Goal: Transaction & Acquisition: Purchase product/service

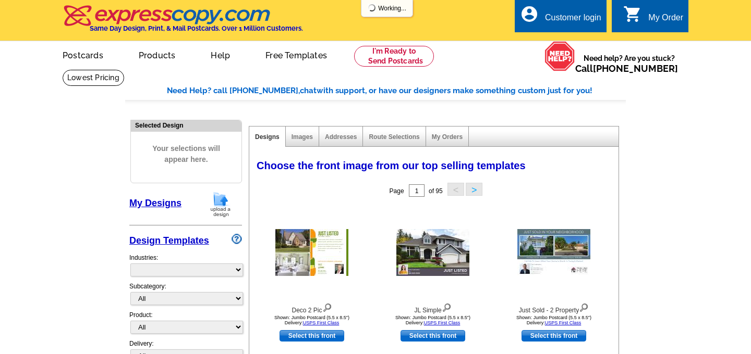
select select "785"
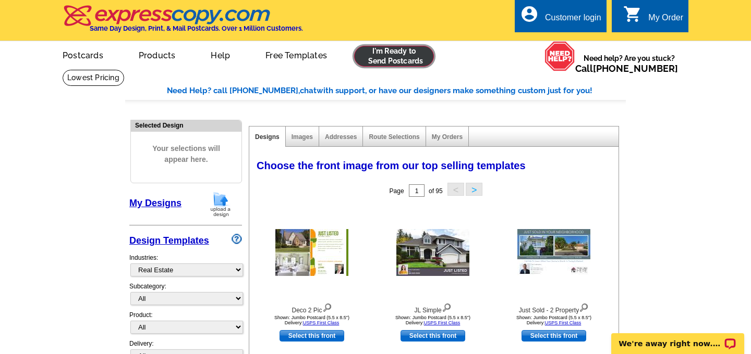
click at [399, 59] on link at bounding box center [394, 56] width 80 height 21
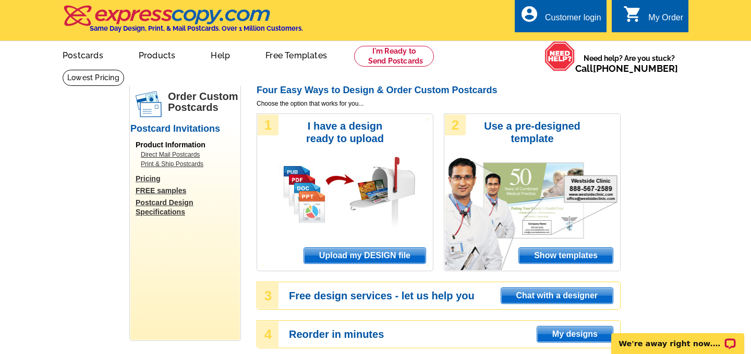
click at [374, 254] on span "Upload my DESIGN file" at bounding box center [364, 256] width 121 height 16
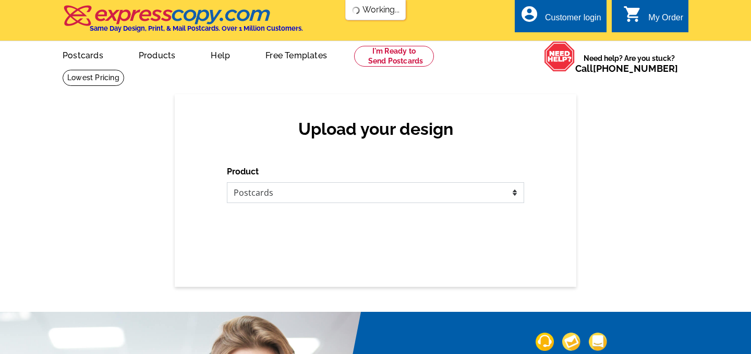
click at [332, 189] on select "Please select the type of file... Postcards Business Cards Letters and flyers G…" at bounding box center [375, 192] width 297 height 21
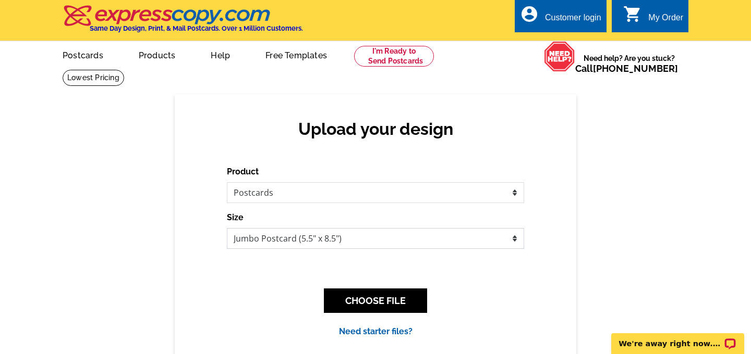
click at [358, 242] on select "Jumbo Postcard (5.5" x 8.5") Regular Postcard (4.25" x 5.6") Panoramic Postcard…" at bounding box center [375, 238] width 297 height 21
select select "1"
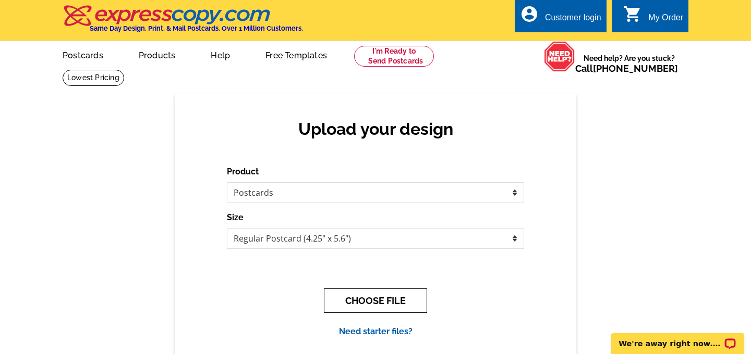
click at [360, 299] on button "CHOOSE FILE" at bounding box center [375, 301] width 103 height 24
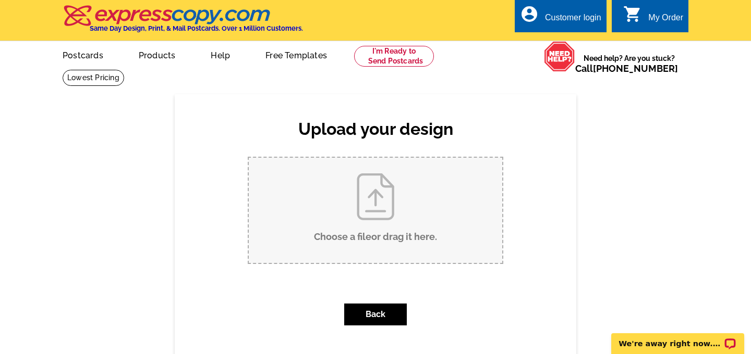
click at [368, 213] on input "Choose a file or drag it here ." at bounding box center [375, 210] width 253 height 105
click at [390, 205] on input "Choose a file or drag it here ." at bounding box center [375, 210] width 253 height 105
click at [361, 207] on input "Choose a file or drag it here ." at bounding box center [375, 210] width 253 height 105
type input "C:\fakepath\Class Pass (2).pdf"
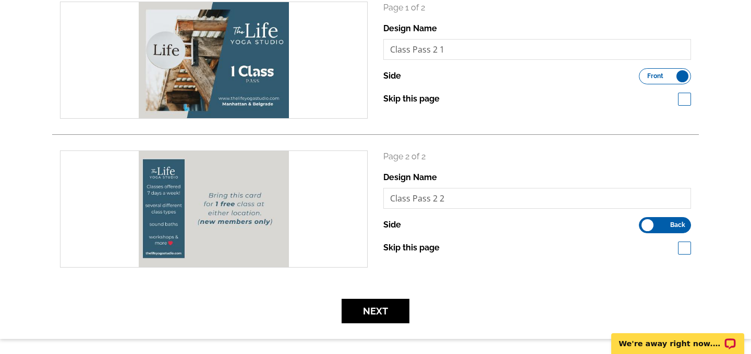
scroll to position [166, 0]
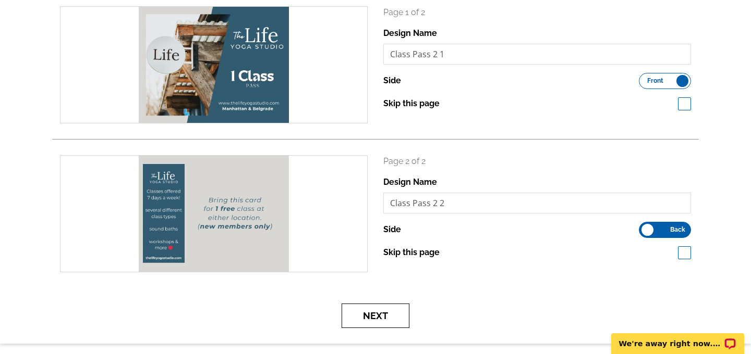
click at [375, 311] on button "Next" at bounding box center [375, 316] width 68 height 24
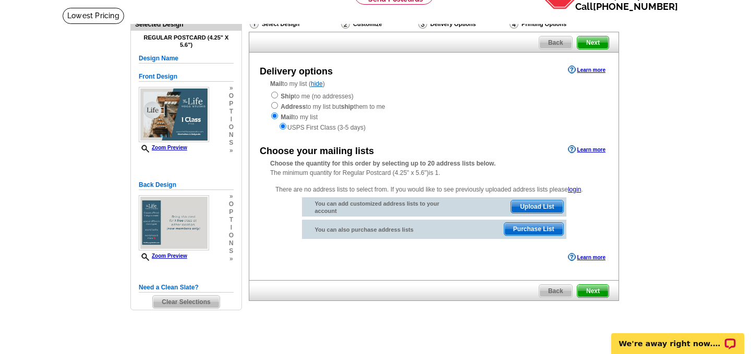
scroll to position [66, 0]
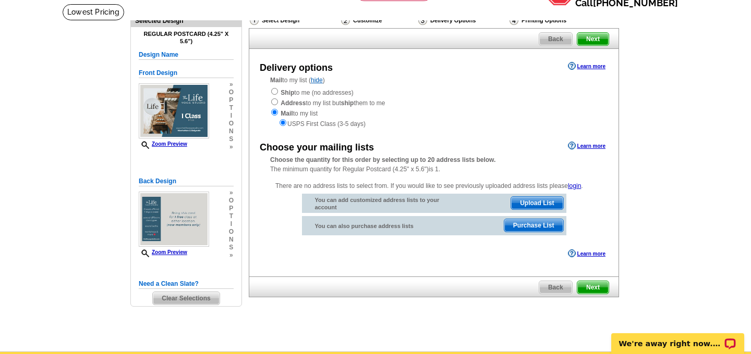
click at [548, 230] on span "Purchase List" at bounding box center [533, 225] width 59 height 13
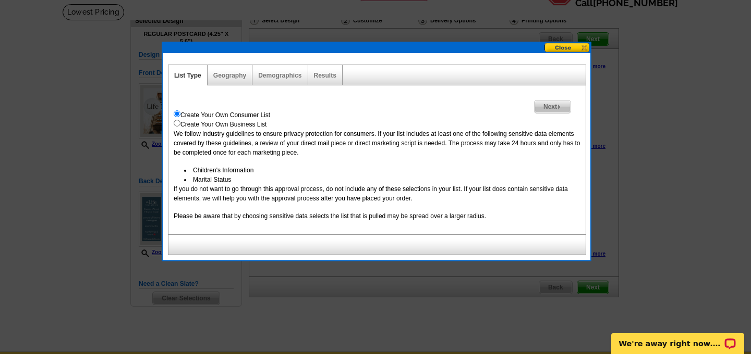
click at [558, 104] on span "Next" at bounding box center [552, 107] width 36 height 13
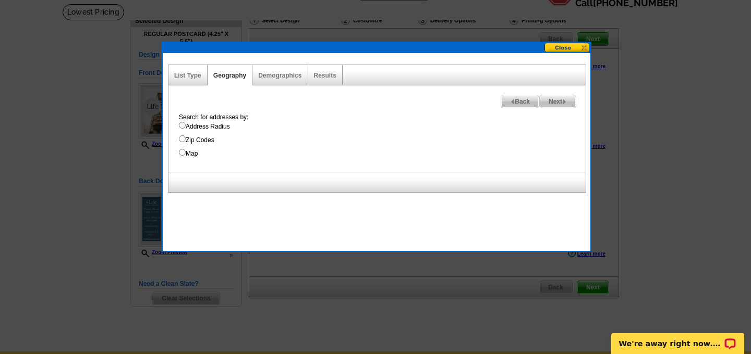
click at [182, 151] on input "Map" at bounding box center [182, 152] width 7 height 7
radio input "true"
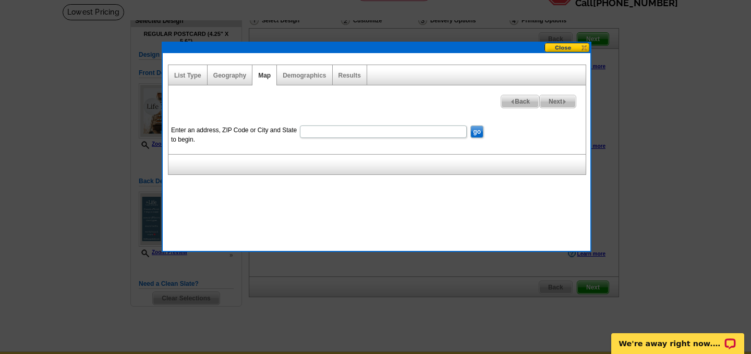
click at [407, 133] on input "Enter an address, ZIP Code or City and State to begin." at bounding box center [383, 132] width 167 height 13
type input "59714"
click at [473, 134] on input "go" at bounding box center [476, 132] width 13 height 13
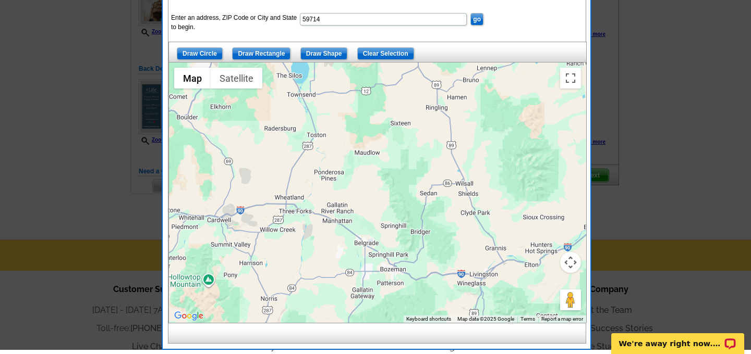
scroll to position [182, 0]
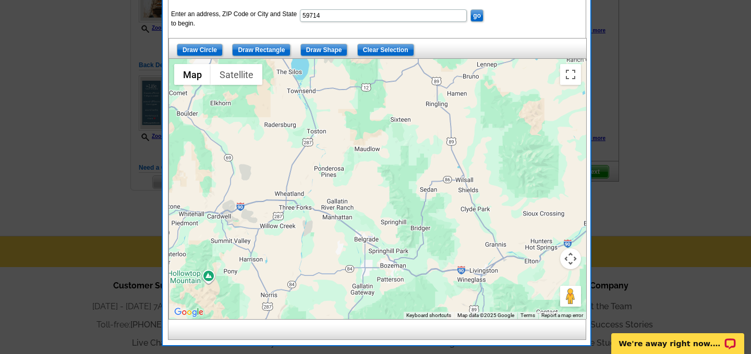
click at [364, 242] on div at bounding box center [377, 189] width 417 height 261
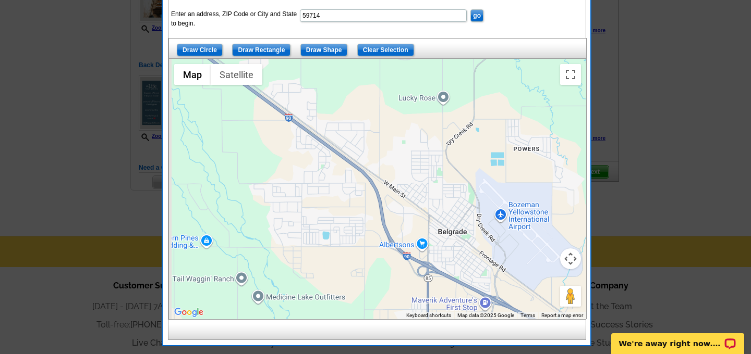
drag, startPoint x: 396, startPoint y: 150, endPoint x: 445, endPoint y: 188, distance: 62.8
click at [446, 188] on div at bounding box center [377, 189] width 417 height 261
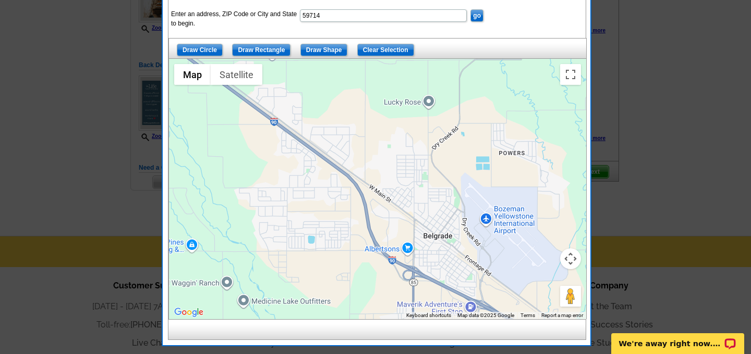
drag, startPoint x: 446, startPoint y: 187, endPoint x: 431, endPoint y: 190, distance: 15.4
click at [431, 190] on div at bounding box center [377, 189] width 417 height 261
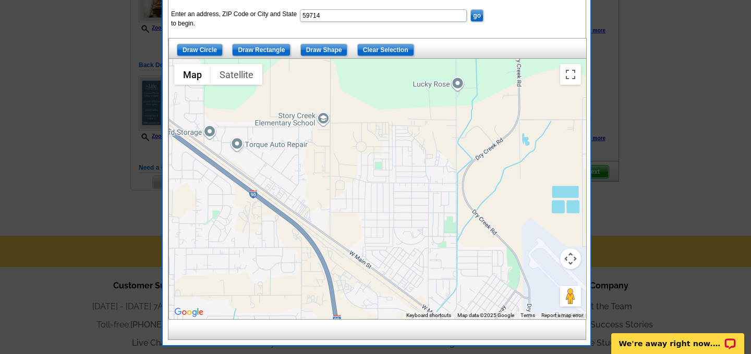
drag, startPoint x: 428, startPoint y: 194, endPoint x: 459, endPoint y: 257, distance: 70.9
click at [459, 257] on div at bounding box center [377, 189] width 417 height 261
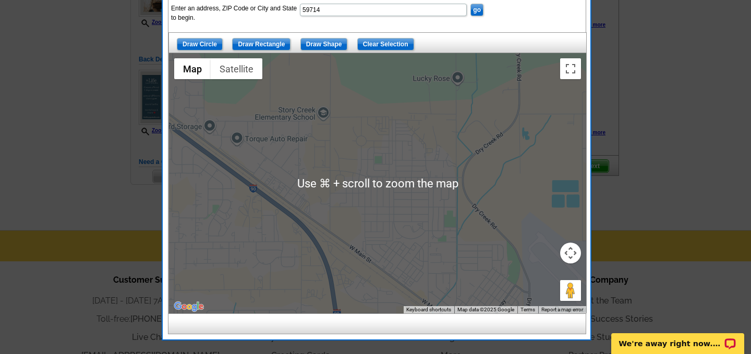
scroll to position [190, 0]
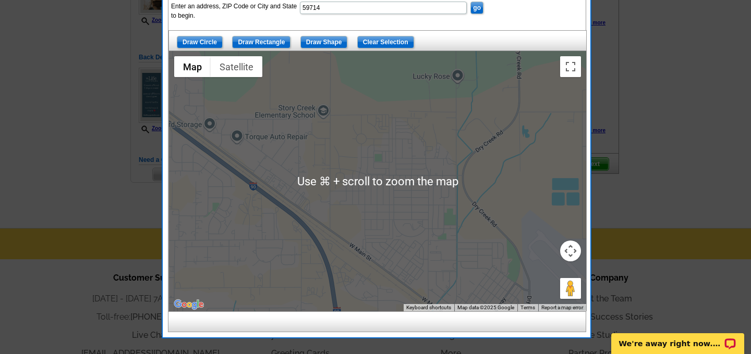
click at [416, 230] on div at bounding box center [377, 181] width 417 height 261
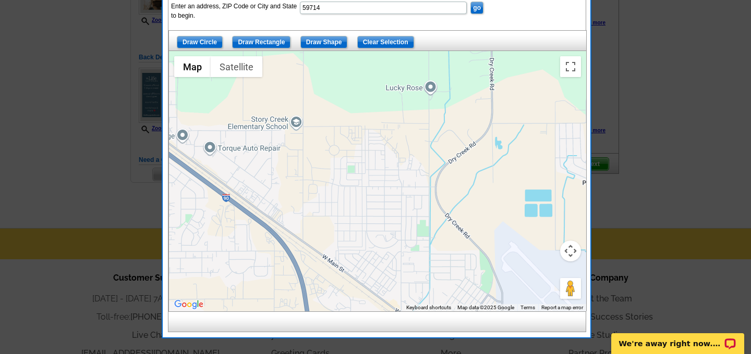
drag, startPoint x: 398, startPoint y: 222, endPoint x: 371, endPoint y: 232, distance: 29.5
click at [371, 232] on div at bounding box center [377, 181] width 417 height 261
click at [276, 42] on input "Draw Rectangle" at bounding box center [261, 42] width 58 height 13
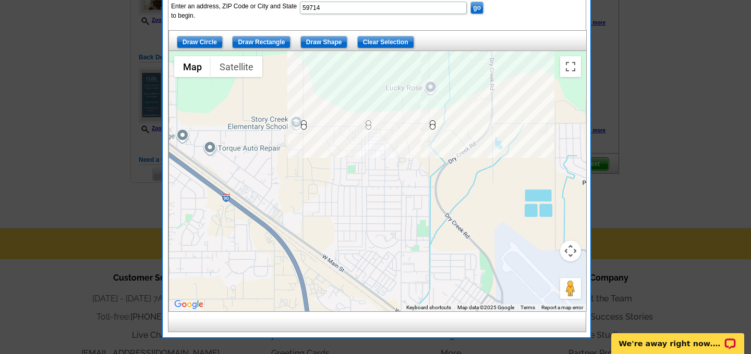
drag, startPoint x: 302, startPoint y: 127, endPoint x: 432, endPoint y: 123, distance: 129.8
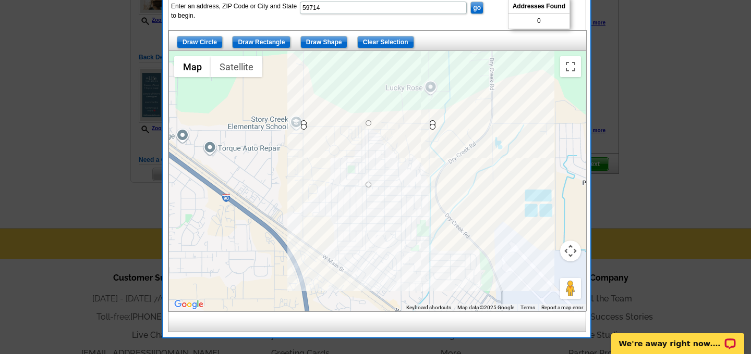
drag, startPoint x: 369, startPoint y: 128, endPoint x: 372, endPoint y: 187, distance: 59.5
drag, startPoint x: 368, startPoint y: 186, endPoint x: 368, endPoint y: 204, distance: 18.8
drag, startPoint x: 368, startPoint y: 202, endPoint x: 371, endPoint y: 188, distance: 14.7
click at [457, 123] on div at bounding box center [377, 181] width 417 height 261
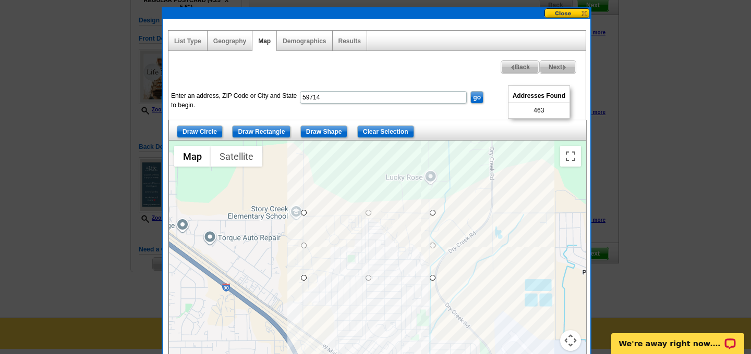
scroll to position [102, 0]
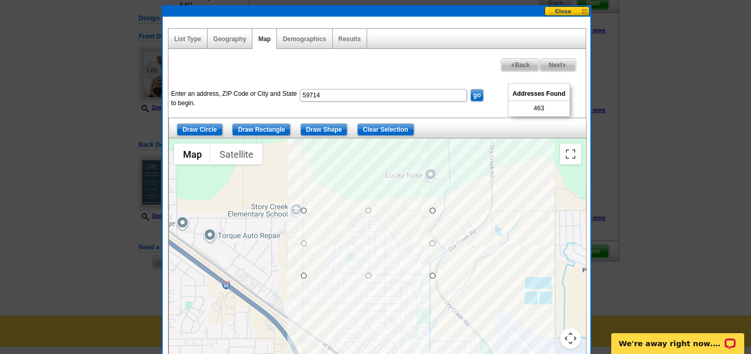
click at [562, 66] on img at bounding box center [564, 65] width 5 height 5
select select
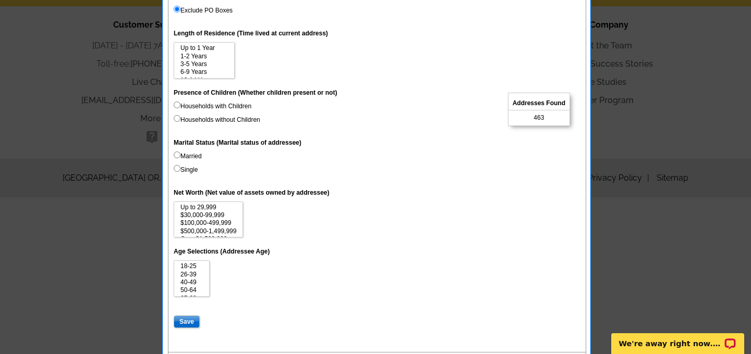
scroll to position [468, 0]
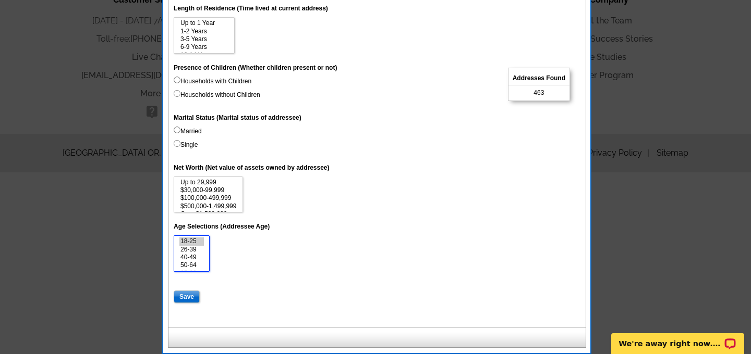
click at [191, 241] on option "18-25" at bounding box center [191, 242] width 24 height 8
click at [192, 248] on option "26-39" at bounding box center [191, 250] width 24 height 8
click at [192, 242] on option "18-25" at bounding box center [191, 242] width 24 height 8
click at [193, 250] on option "26-39" at bounding box center [191, 250] width 24 height 8
click at [196, 259] on option "40-49" at bounding box center [191, 258] width 24 height 8
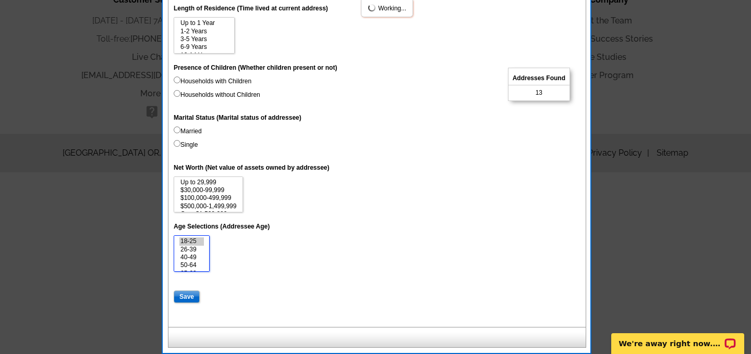
select select "18-25"
click at [196, 266] on option "50-64" at bounding box center [191, 266] width 24 height 8
drag, startPoint x: 207, startPoint y: 248, endPoint x: 207, endPoint y: 259, distance: 10.9
click at [207, 259] on select "18-25 26-39 40-49 50-64 65-69 70-74 Over 75" at bounding box center [192, 254] width 36 height 36
drag, startPoint x: 206, startPoint y: 252, endPoint x: 206, endPoint y: 264, distance: 12.0
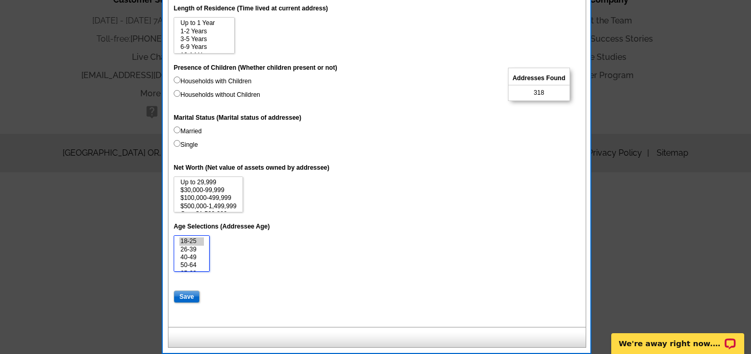
click at [206, 264] on select "18-25 26-39 40-49 50-64 65-69 70-74 Over 75" at bounding box center [192, 254] width 36 height 36
click at [188, 298] on input "Save" at bounding box center [187, 297] width 26 height 13
select select
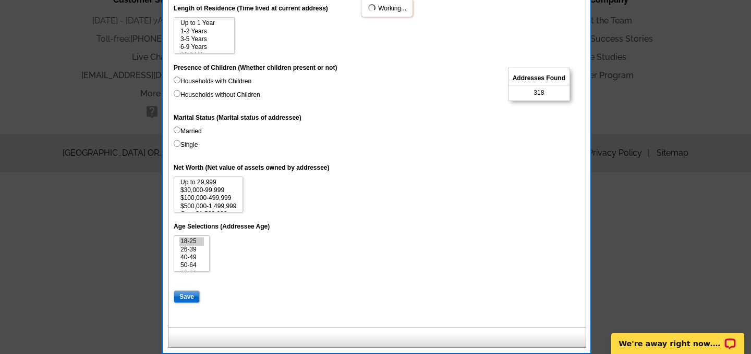
select select
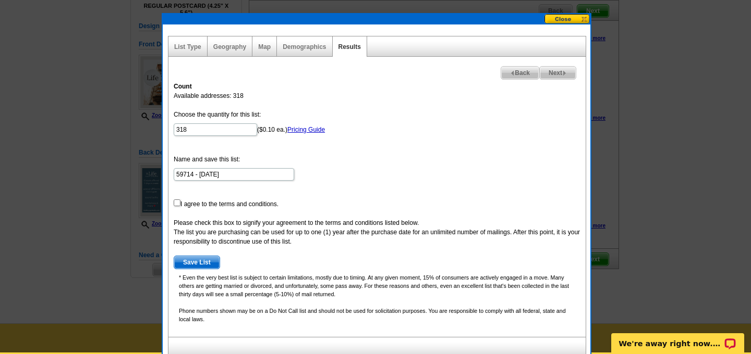
scroll to position [93, 0]
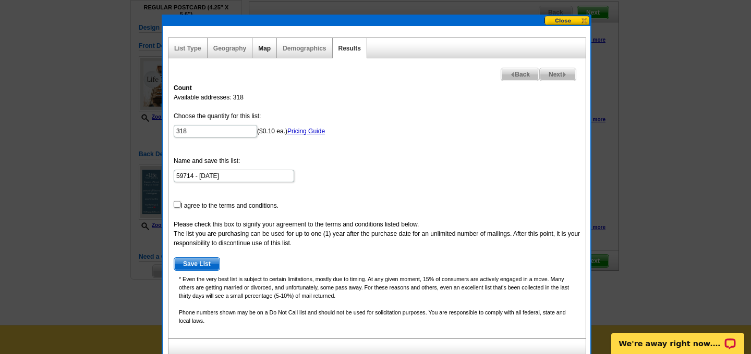
click at [263, 51] on link "Map" at bounding box center [264, 48] width 13 height 7
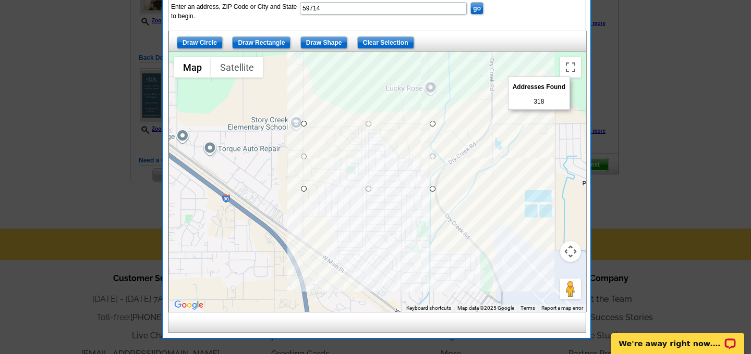
scroll to position [198, 0]
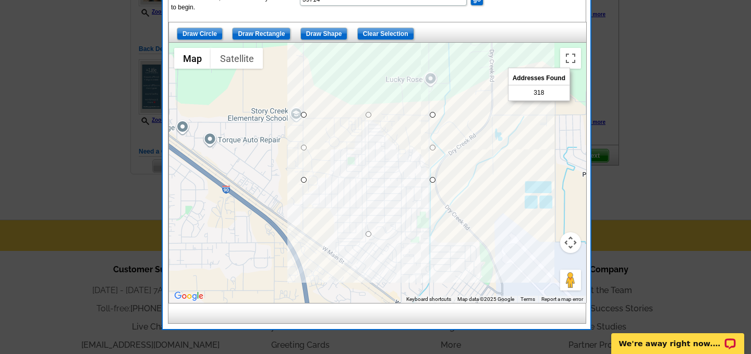
drag, startPoint x: 370, startPoint y: 182, endPoint x: 372, endPoint y: 238, distance: 55.8
drag, startPoint x: 368, startPoint y: 234, endPoint x: 370, endPoint y: 188, distance: 45.4
drag, startPoint x: 370, startPoint y: 188, endPoint x: 366, endPoint y: 237, distance: 49.2
click at [462, 88] on div at bounding box center [377, 173] width 417 height 261
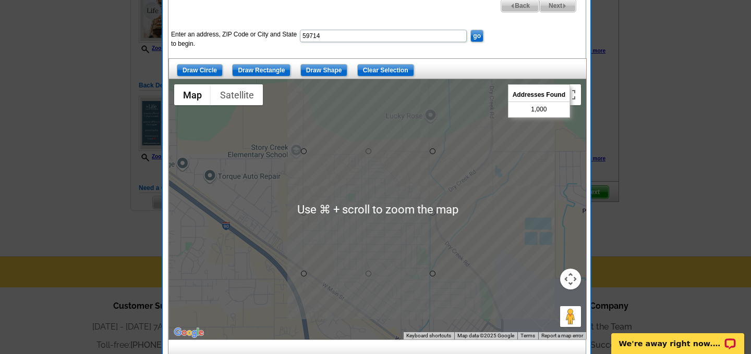
scroll to position [157, 0]
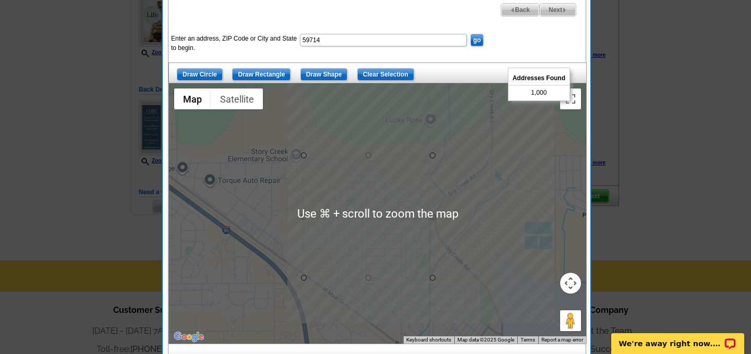
click at [556, 9] on span "Next" at bounding box center [557, 10] width 36 height 13
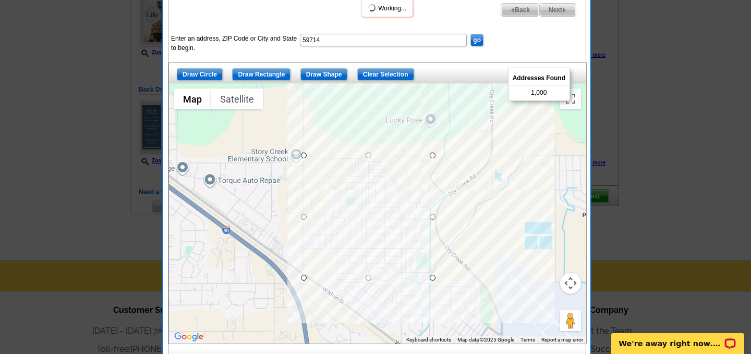
select select
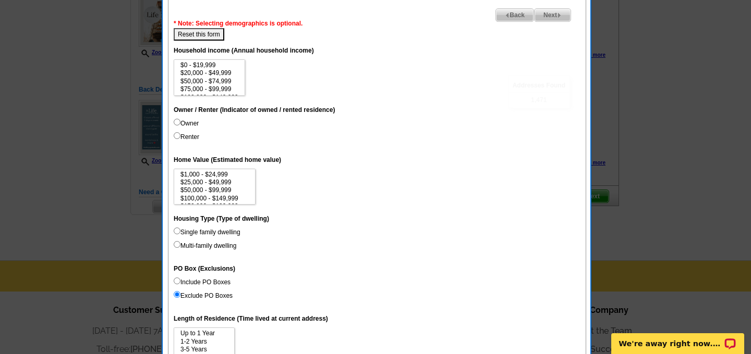
scroll to position [468, 0]
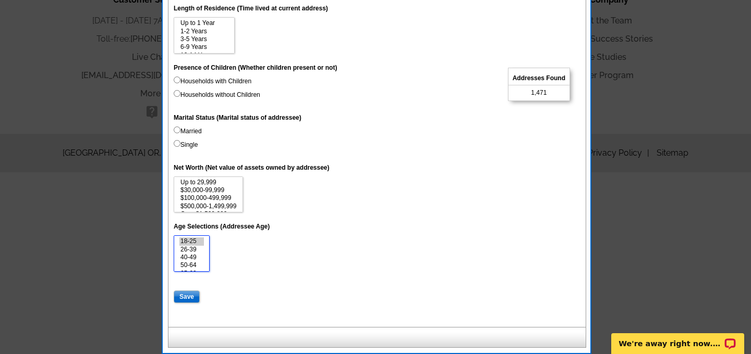
click at [191, 243] on option "18-25" at bounding box center [191, 242] width 24 height 8
click at [195, 247] on option "26-39" at bounding box center [191, 250] width 24 height 8
click at [195, 253] on option "26-39" at bounding box center [191, 250] width 24 height 8
click at [196, 254] on option "40-49" at bounding box center [191, 258] width 24 height 8
click at [196, 251] on option "26-39" at bounding box center [191, 250] width 24 height 8
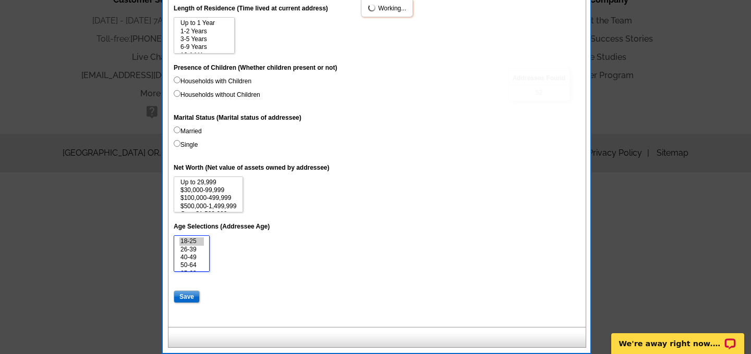
click at [195, 266] on option "50-64" at bounding box center [191, 266] width 24 height 8
drag, startPoint x: 207, startPoint y: 250, endPoint x: 206, endPoint y: 222, distance: 28.7
click at [207, 222] on dl "Unique Address (Unique Address Location) On Household income (Annual household …" at bounding box center [377, 16] width 407 height 573
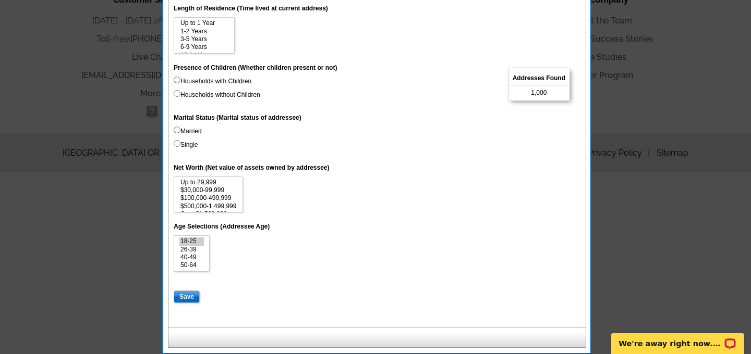
click at [326, 230] on dt "Age Selections (Addressee Age)" at bounding box center [377, 226] width 407 height 19
click at [325, 229] on dt "Age Selections (Addressee Age)" at bounding box center [377, 226] width 407 height 19
click at [187, 248] on option "26-39" at bounding box center [191, 250] width 24 height 8
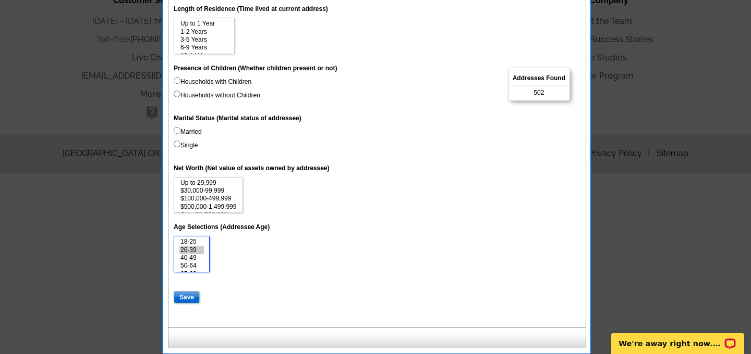
scroll to position [468, 0]
select select "26-39"
click at [191, 257] on option "40-49" at bounding box center [191, 258] width 24 height 8
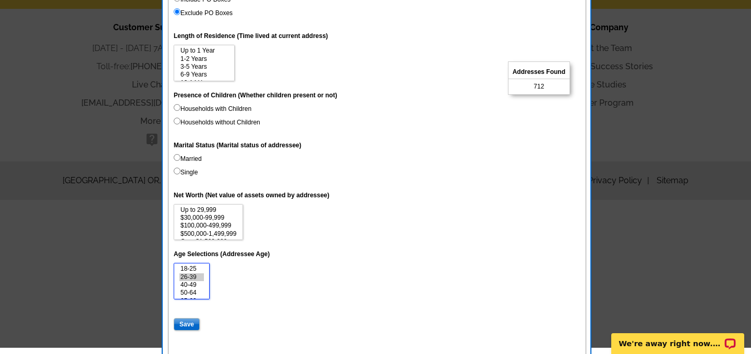
scroll to position [446, 0]
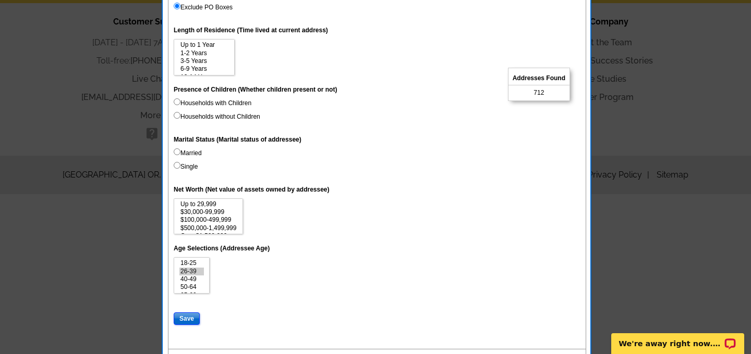
click at [183, 317] on input "Save" at bounding box center [187, 319] width 26 height 13
select select
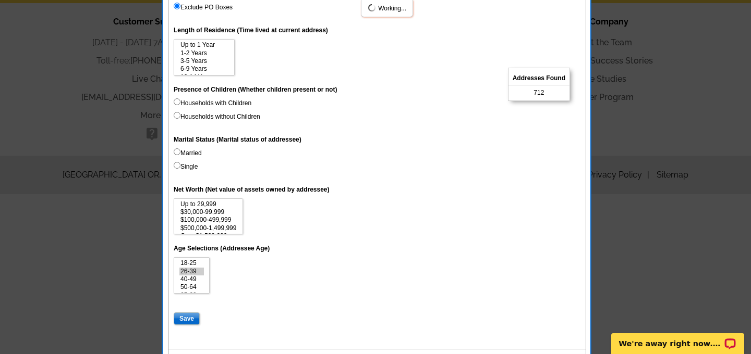
select select
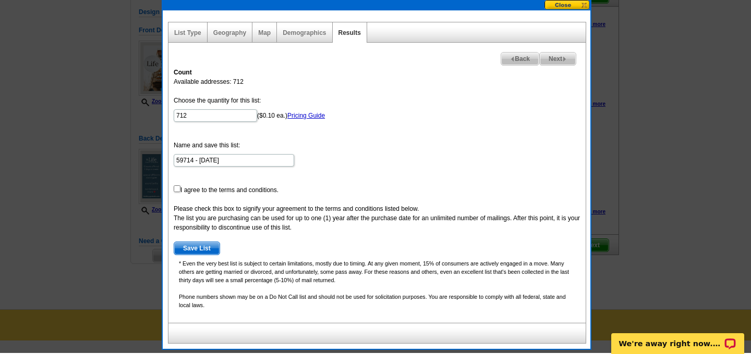
scroll to position [106, 0]
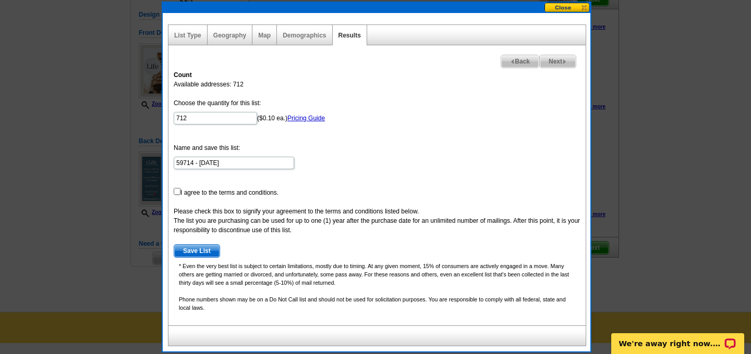
click at [554, 63] on span "Next" at bounding box center [557, 61] width 36 height 13
click at [176, 191] on input "checkbox" at bounding box center [177, 191] width 7 height 7
checkbox input "true"
click at [195, 254] on span "Save List" at bounding box center [196, 251] width 45 height 13
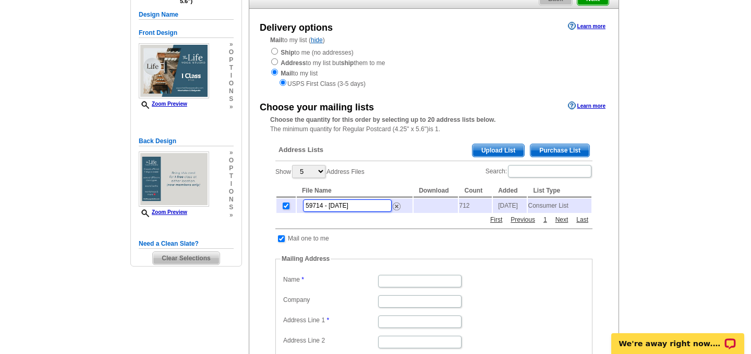
click at [350, 205] on input "59714 - [DATE]" at bounding box center [347, 206] width 89 height 13
drag, startPoint x: 359, startPoint y: 207, endPoint x: 301, endPoint y: 209, distance: 58.4
click at [301, 210] on td "59714 - [DATE]" at bounding box center [355, 206] width 116 height 15
type input "Prescott towards Frontage"
click at [369, 239] on div "Address Lists Purchase List Upload List Show 5 10 25 50 100 Address Files Searc…" at bounding box center [433, 303] width 327 height 335
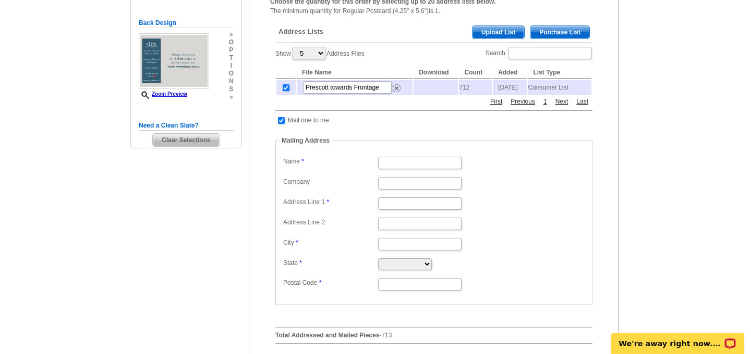
scroll to position [227, 0]
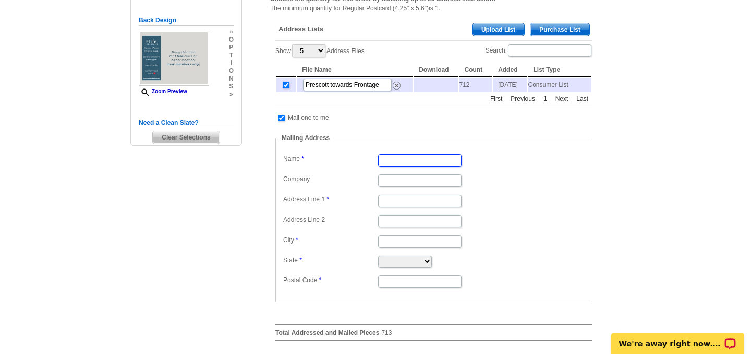
click at [399, 166] on input "Name" at bounding box center [419, 160] width 83 height 13
type input "[PERSON_NAME]"
type input "5 [PERSON_NAME] Trl"
type input "Three Forks"
select select "MT"
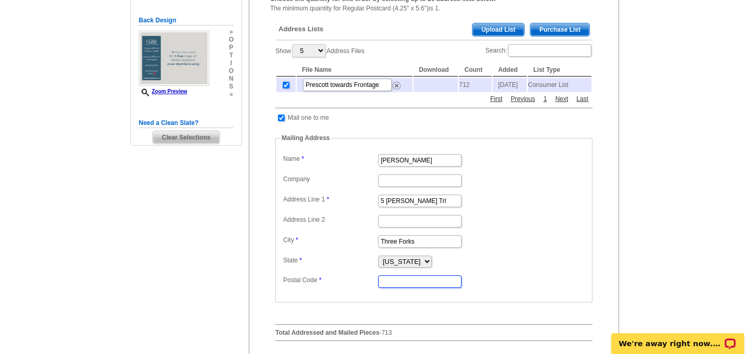
type input "59752"
click at [482, 208] on dd "5 Chisholm Trl" at bounding box center [433, 200] width 306 height 16
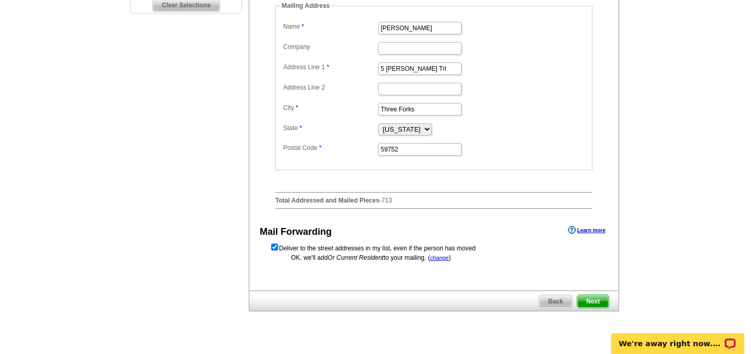
scroll to position [357, 0]
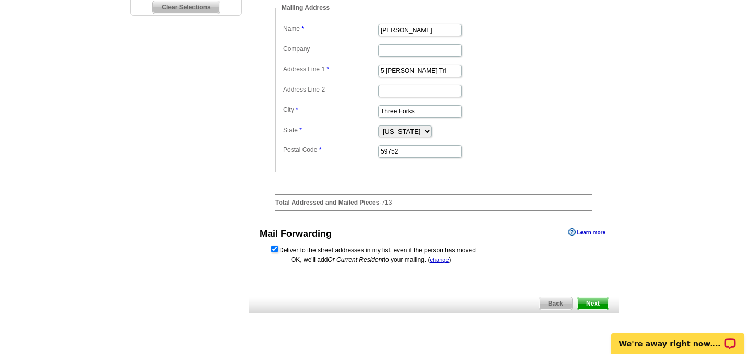
click at [599, 309] on span "Next" at bounding box center [592, 304] width 31 height 13
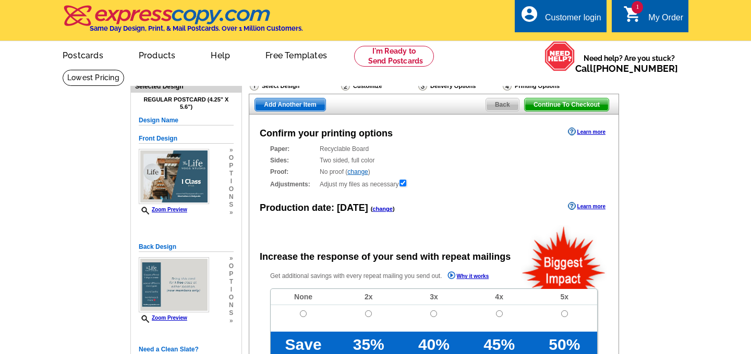
radio input "false"
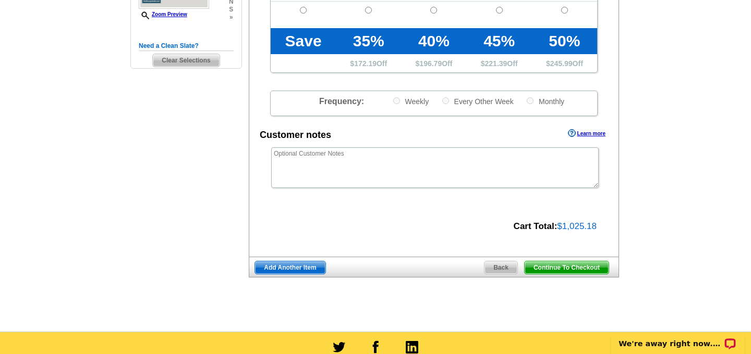
scroll to position [310, 0]
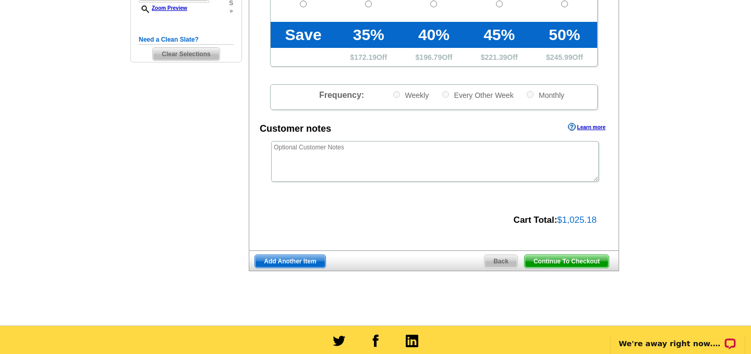
click at [560, 263] on span "Continue To Checkout" at bounding box center [566, 261] width 84 height 13
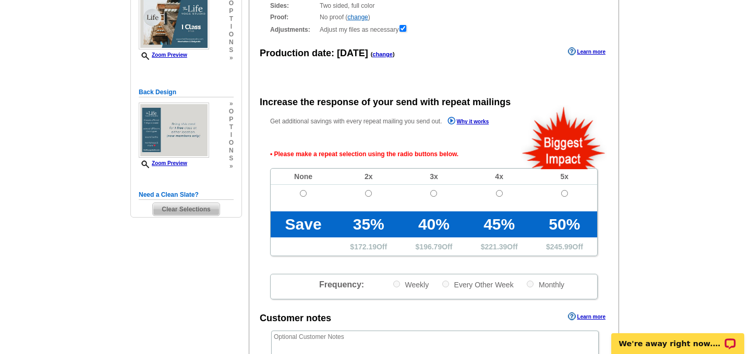
scroll to position [149, 0]
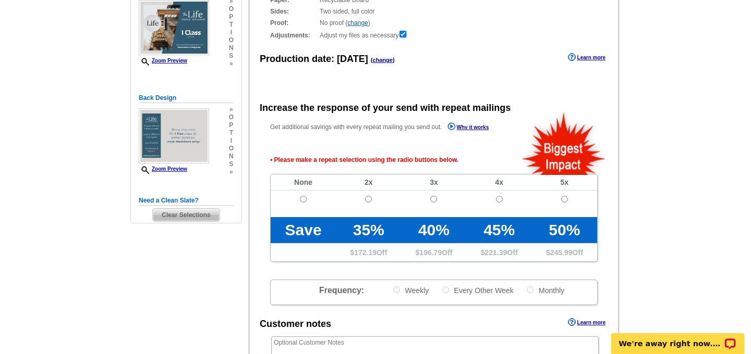
click at [301, 195] on td at bounding box center [303, 204] width 65 height 27
click at [306, 196] on td at bounding box center [303, 204] width 65 height 27
click at [303, 201] on input "radio" at bounding box center [303, 199] width 7 height 7
radio input "true"
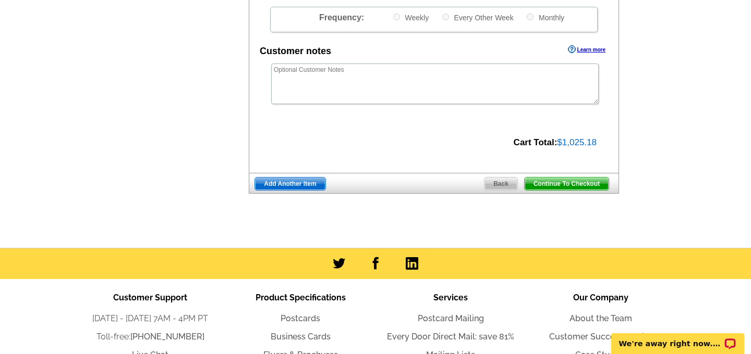
scroll to position [475, 0]
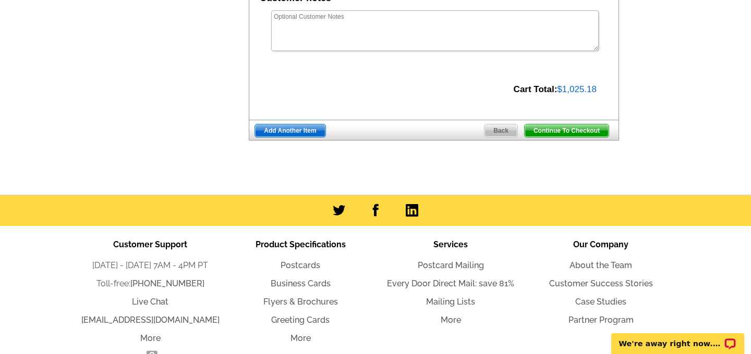
click at [557, 133] on span "Continue To Checkout" at bounding box center [566, 131] width 84 height 13
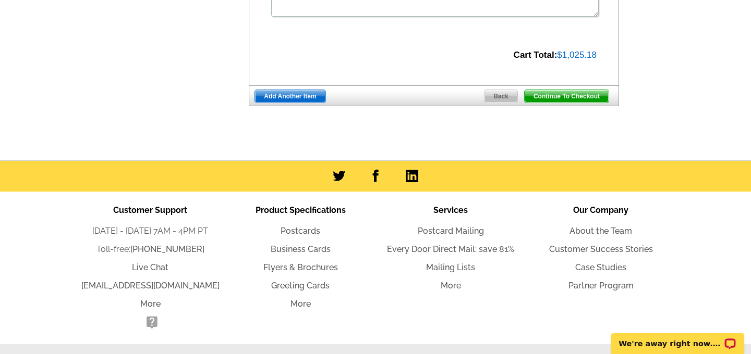
scroll to position [441, 0]
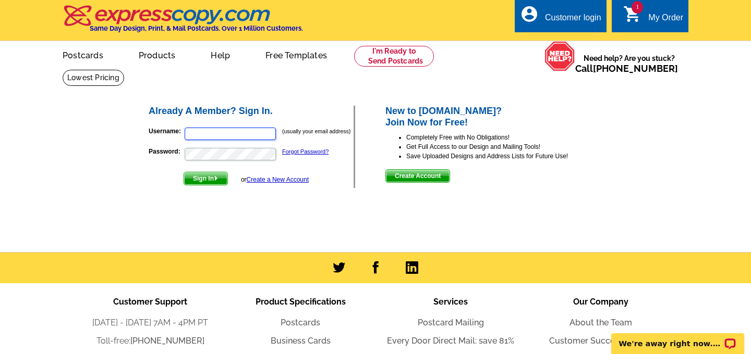
type input "[EMAIL_ADDRESS][DOMAIN_NAME]"
click at [208, 179] on span "Sign In" at bounding box center [205, 179] width 43 height 13
